Goal: Transaction & Acquisition: Obtain resource

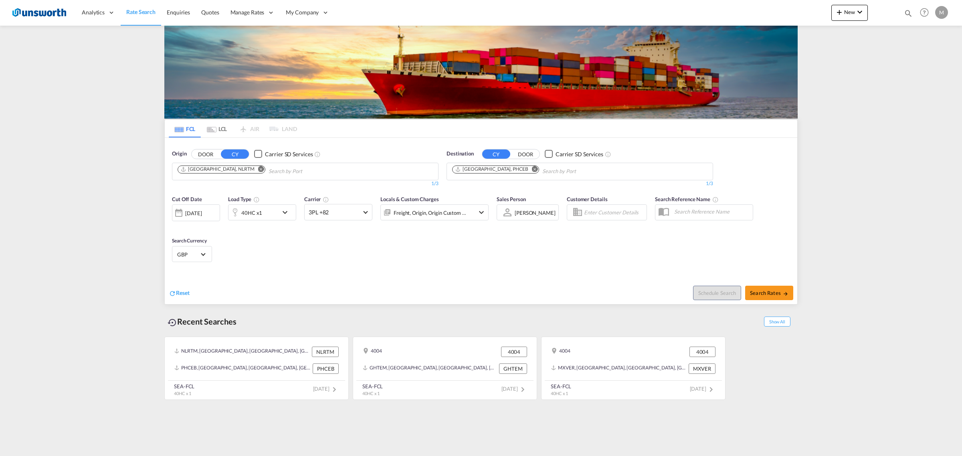
drag, startPoint x: 500, startPoint y: 168, endPoint x: 515, endPoint y: 172, distance: 16.0
click at [532, 168] on md-icon "Remove" at bounding box center [535, 169] width 6 height 6
click at [518, 172] on input "Chips input." at bounding box center [490, 171] width 76 height 13
paste input "[GEOGRAPHIC_DATA]"
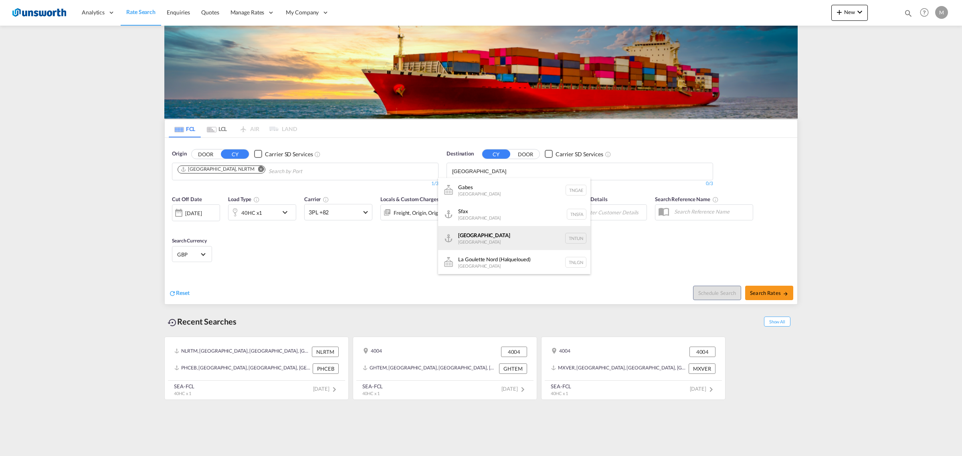
type input "[GEOGRAPHIC_DATA]"
click at [497, 238] on div "[GEOGRAPHIC_DATA] [GEOGRAPHIC_DATA] TNTUN" at bounding box center [514, 238] width 152 height 24
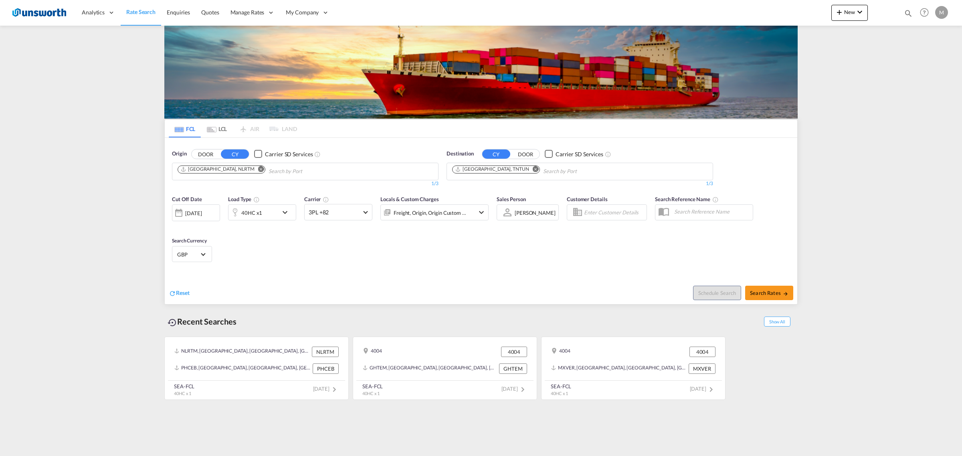
click at [202, 215] on div "[DATE]" at bounding box center [193, 213] width 16 height 7
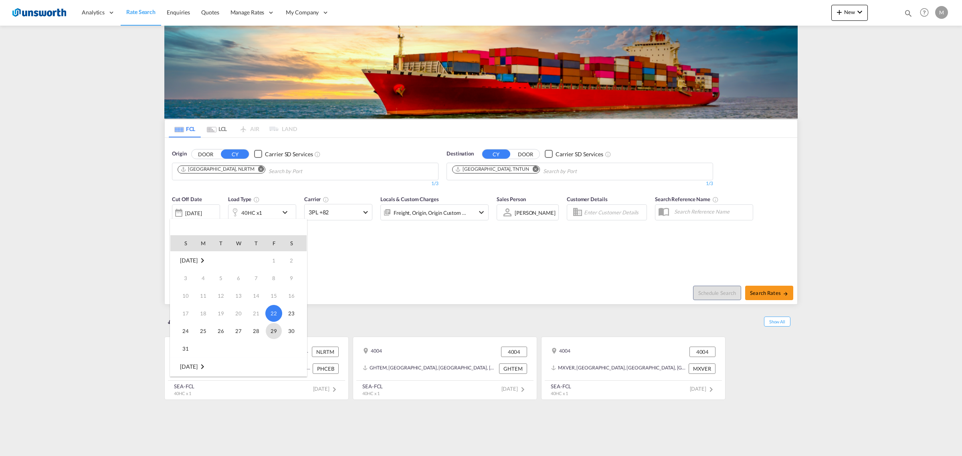
click at [275, 331] on span "29" at bounding box center [274, 331] width 16 height 16
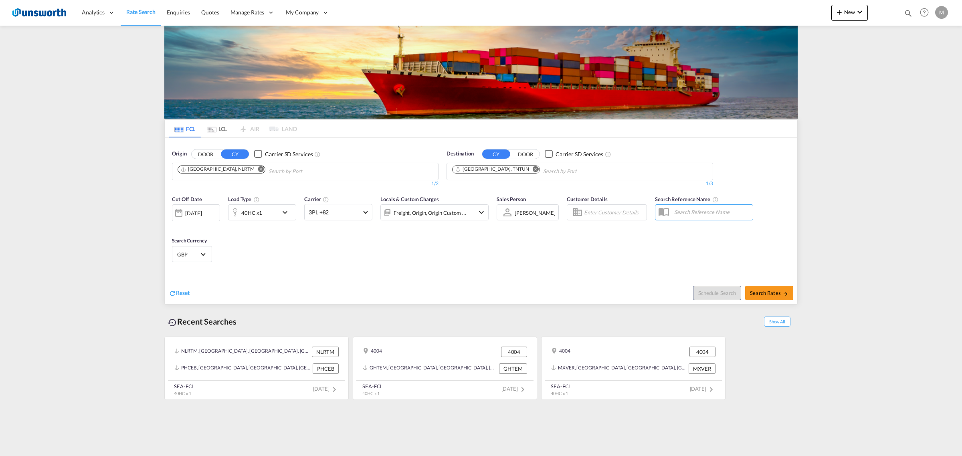
click at [345, 258] on div "Cut Off Date [DATE] [DATE] Load Type 40HC x1 Carrier 3PL +82 Online Rates 0 All…" at bounding box center [481, 230] width 632 height 78
click at [277, 211] on div "40HC x1" at bounding box center [253, 212] width 50 height 16
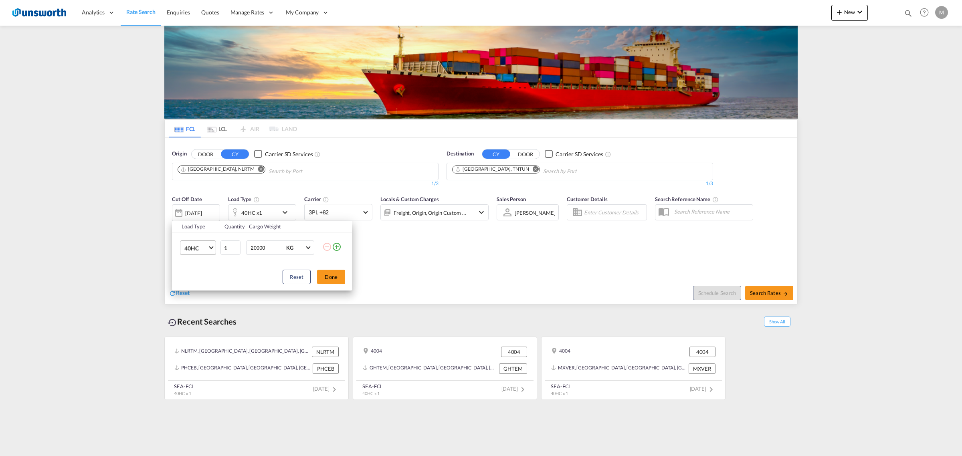
click at [207, 247] on span "40HC" at bounding box center [195, 248] width 23 height 8
click at [200, 212] on md-option "20GP" at bounding box center [205, 209] width 55 height 19
click at [327, 278] on button "Done" at bounding box center [331, 277] width 28 height 14
click at [437, 251] on div "Cut Off Date [DATE] [DATE] Load Type 20GP x1 Carrier 3PL +82 Online Rates 0 All…" at bounding box center [481, 230] width 632 height 78
click at [350, 210] on span "3PL +82" at bounding box center [335, 212] width 52 height 8
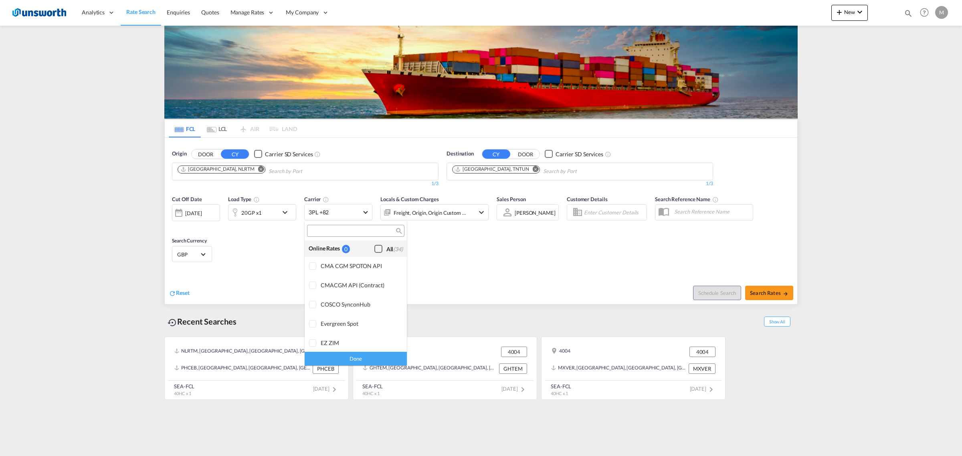
click at [374, 248] on div "Checkbox No Ink" at bounding box center [378, 249] width 8 height 8
click at [372, 355] on div "Done" at bounding box center [356, 358] width 102 height 14
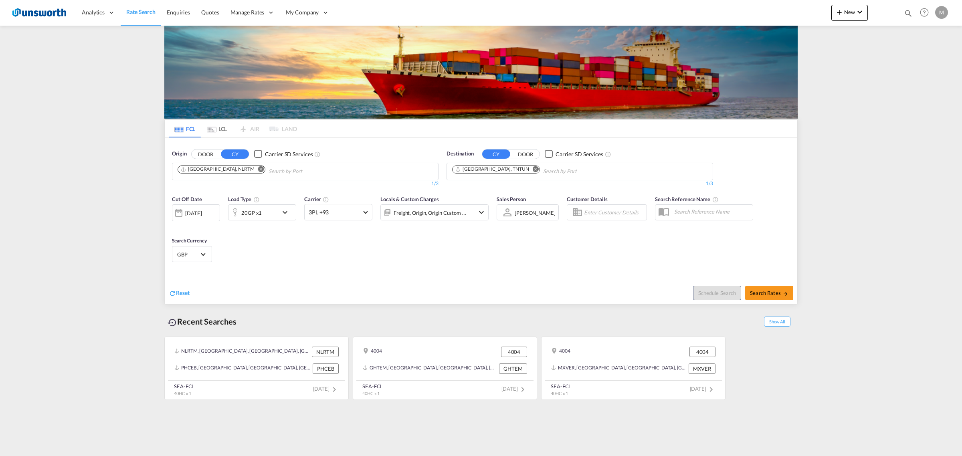
click at [572, 241] on div "Cut Off Date [DATE] [DATE] Load Type 20GP x1 Carrier 3PL +93 Locals & Custom Ch…" at bounding box center [481, 230] width 632 height 78
click at [761, 295] on span "Search Rates" at bounding box center [769, 293] width 38 height 6
type input "NLRTM to TNTUN / [DATE]"
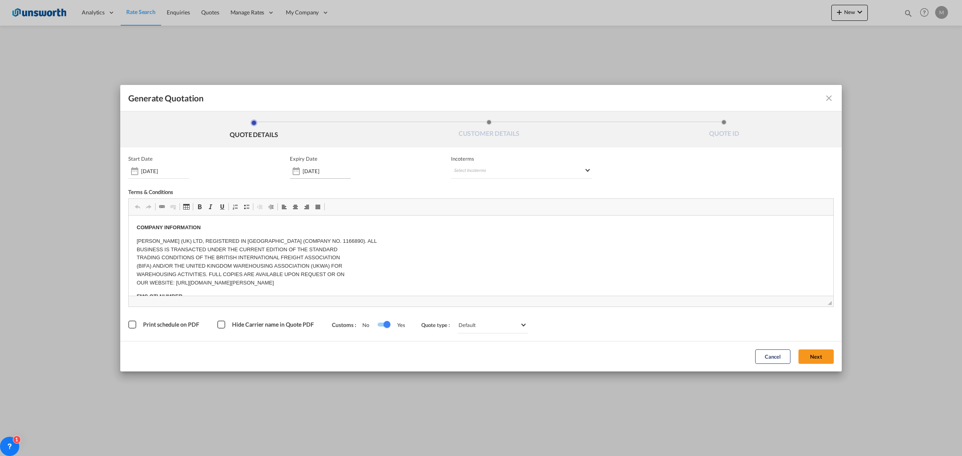
click at [324, 173] on div "[DATE]" at bounding box center [320, 171] width 61 height 14
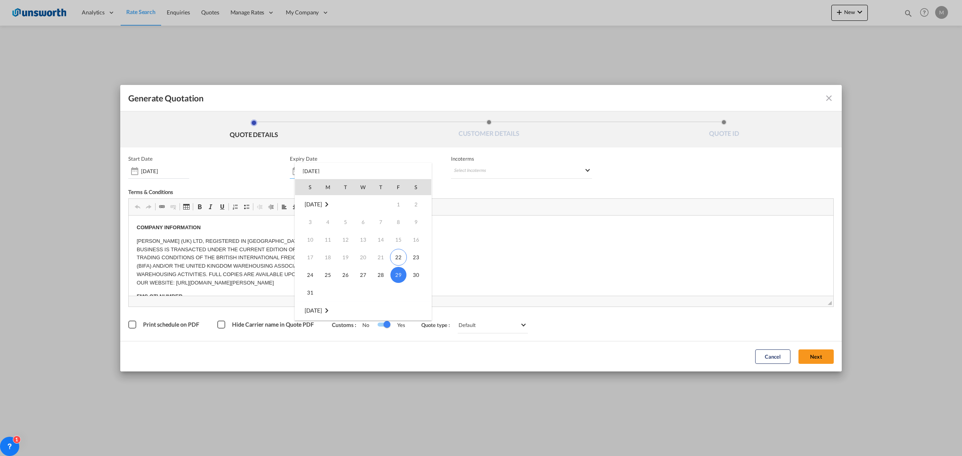
click at [324, 173] on div "S M T W T F S [DATE] 1 2 3 4 5 6 7 8 9 10 11 12 13 14 15 16 17 18 19 20 21 22 2…" at bounding box center [363, 242] width 137 height 158
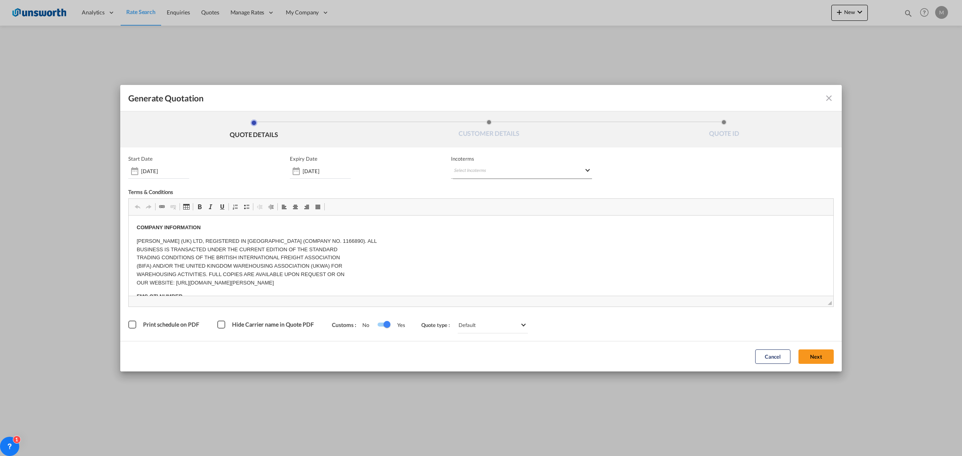
click at [514, 171] on md-select "Select Incoterms CPT - import Carrier Paid to EXW - export Ex Works DDP - expor…" at bounding box center [521, 171] width 141 height 14
type md-option "[object Object]"
click at [496, 254] on div "CFR - export" at bounding box center [496, 255] width 76 height 6
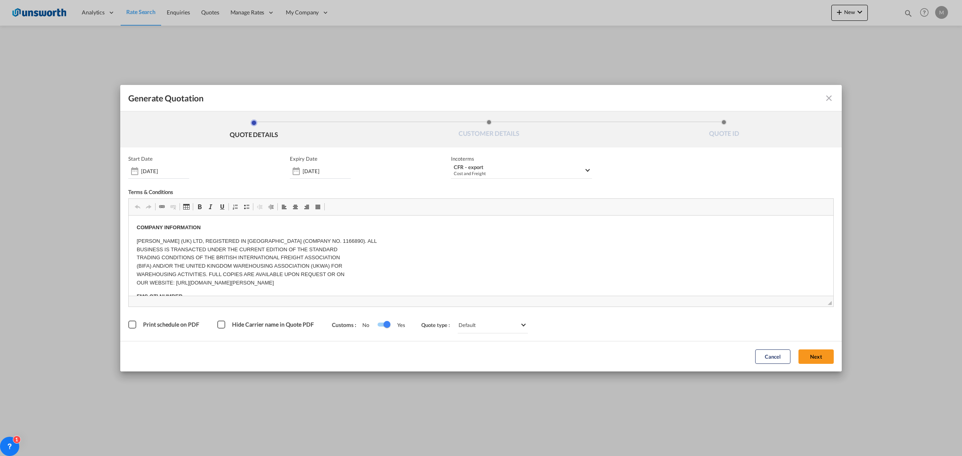
click at [671, 177] on div "Start Date [DATE] Expiry Date [DATE] Incoterms CFR - export Cost and Freight -" at bounding box center [480, 166] width 705 height 23
click at [134, 325] on div "Print schedule on PDF" at bounding box center [132, 325] width 8 height 8
click at [820, 356] on button "Next" at bounding box center [815, 356] width 35 height 14
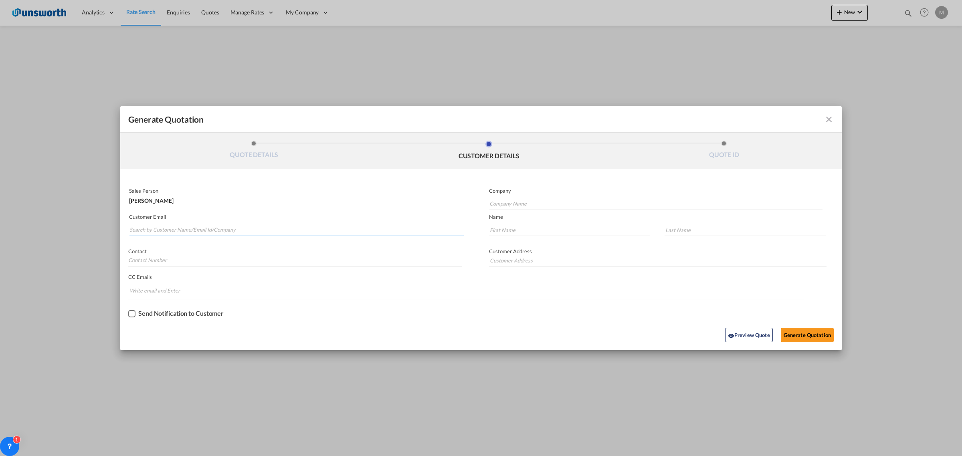
click at [217, 233] on input "Search by Customer Name/Email Id/Company" at bounding box center [296, 230] width 334 height 12
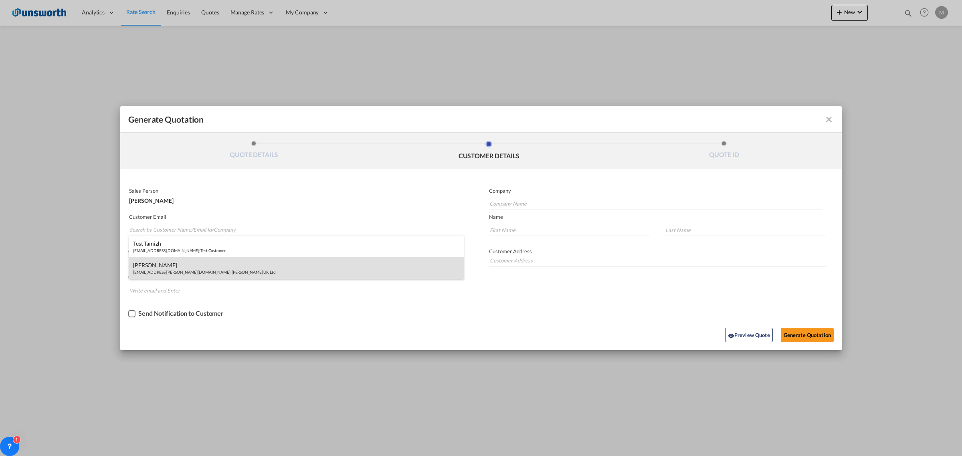
click at [187, 262] on div "[PERSON_NAME] [EMAIL_ADDRESS][PERSON_NAME][DOMAIN_NAME] | [PERSON_NAME] UK Ltd" at bounding box center [296, 268] width 335 height 22
type input "[PERSON_NAME] UK Ltd"
type input "[EMAIL_ADDRESS][PERSON_NAME][DOMAIN_NAME]"
type input "[PERSON_NAME]"
type input "Doe"
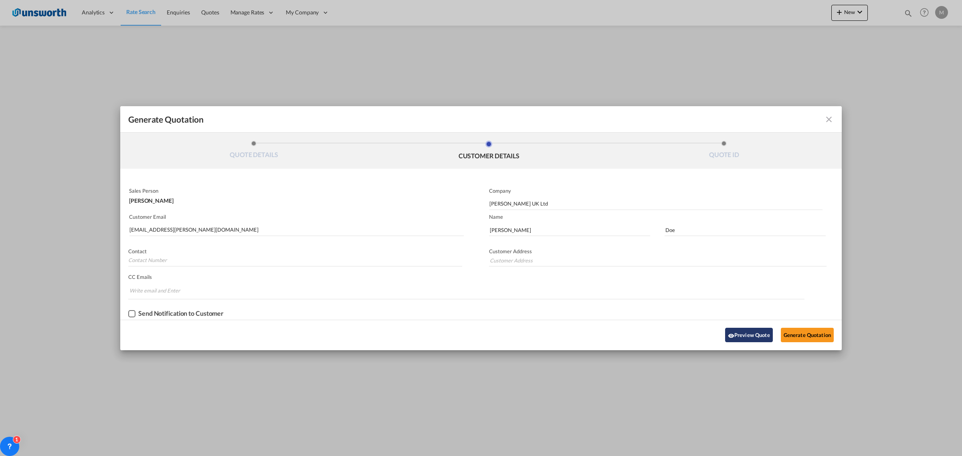
click at [744, 336] on button "Preview Quote" at bounding box center [749, 335] width 48 height 14
click at [813, 336] on button "Generate Quotation" at bounding box center [807, 335] width 53 height 14
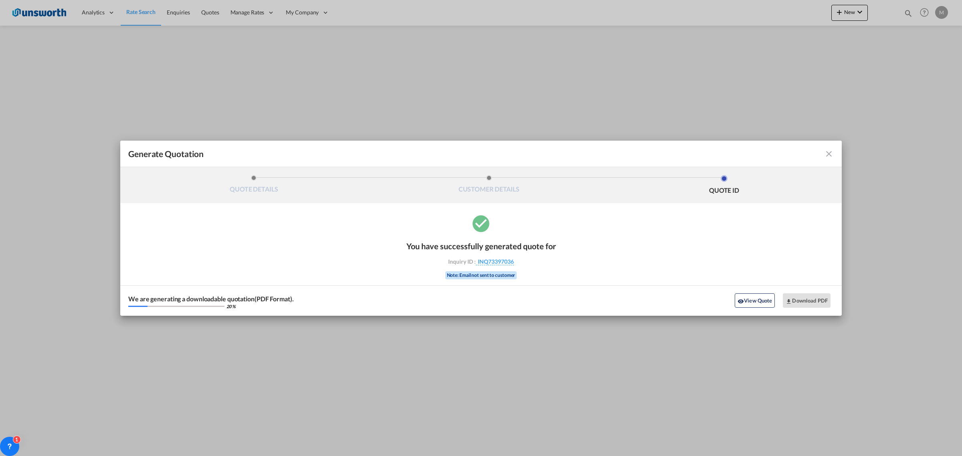
click at [824, 153] on md-icon "icon-close fg-AAA8AD cursor m-0" at bounding box center [829, 154] width 10 height 10
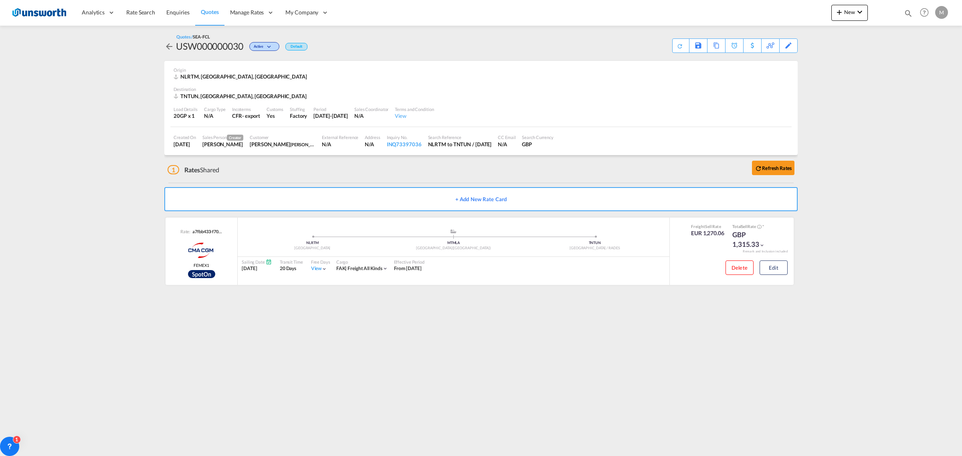
drag, startPoint x: 568, startPoint y: 381, endPoint x: 581, endPoint y: 379, distance: 12.9
click at [568, 381] on md-content "Analytics Reports Dashboard Rate Search Enquiries Quotes" at bounding box center [481, 228] width 962 height 456
click at [771, 267] on button "Edit" at bounding box center [773, 267] width 28 height 14
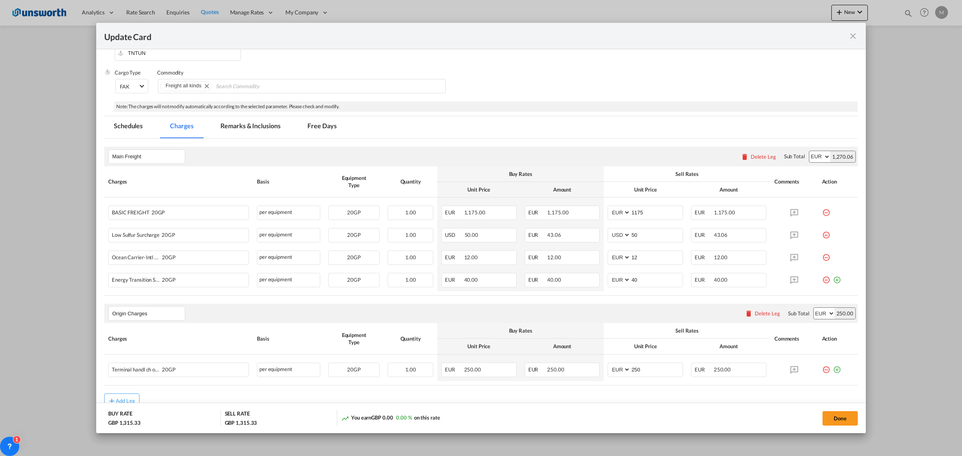
scroll to position [164, 0]
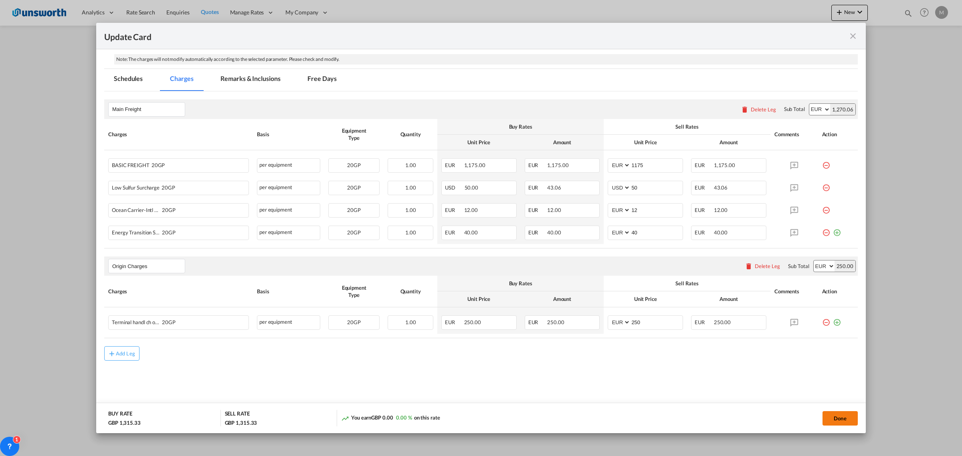
click at [838, 416] on button "Done" at bounding box center [839, 418] width 35 height 14
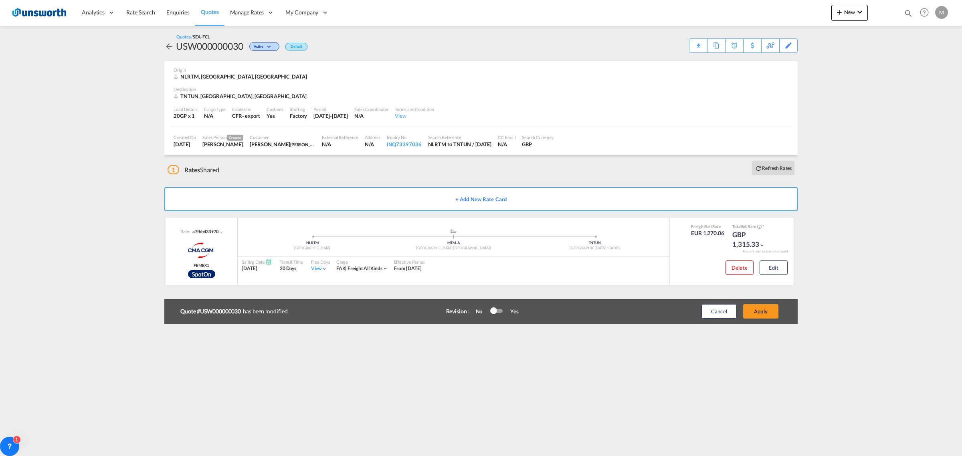
click at [806, 403] on md-content "Analytics Reports Dashboard Rate Search Enquiries Quotes" at bounding box center [481, 228] width 962 height 456
